Goal: Transaction & Acquisition: Book appointment/travel/reservation

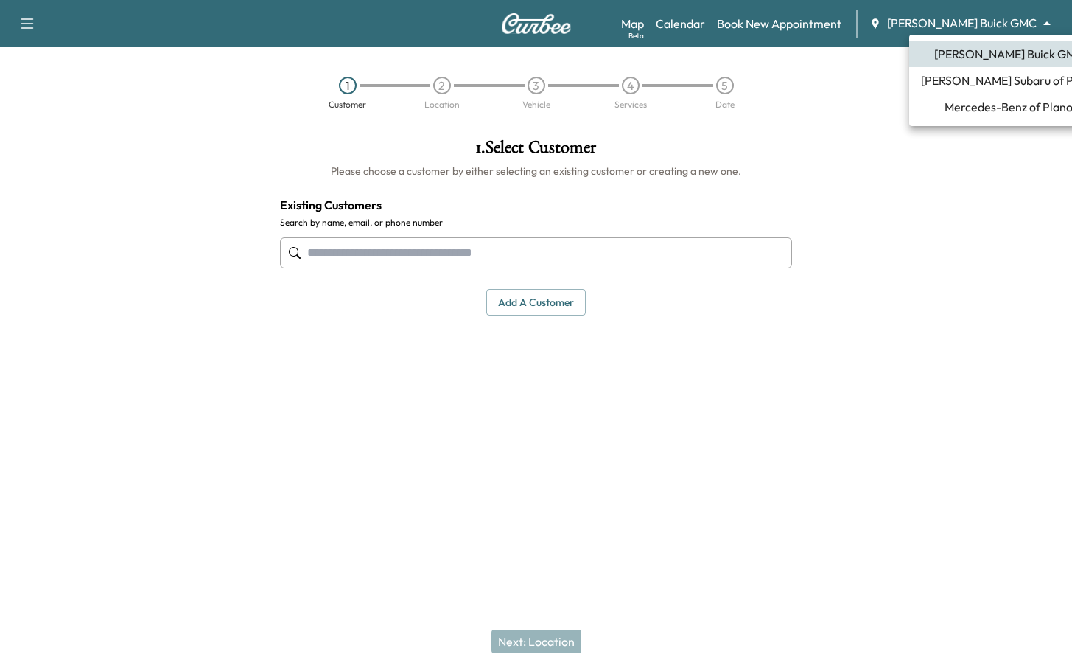
click at [984, 28] on body "Support Log Out Map Beta Calendar Book New Appointment [PERSON_NAME] Buick GMC …" at bounding box center [536, 335] width 1072 height 671
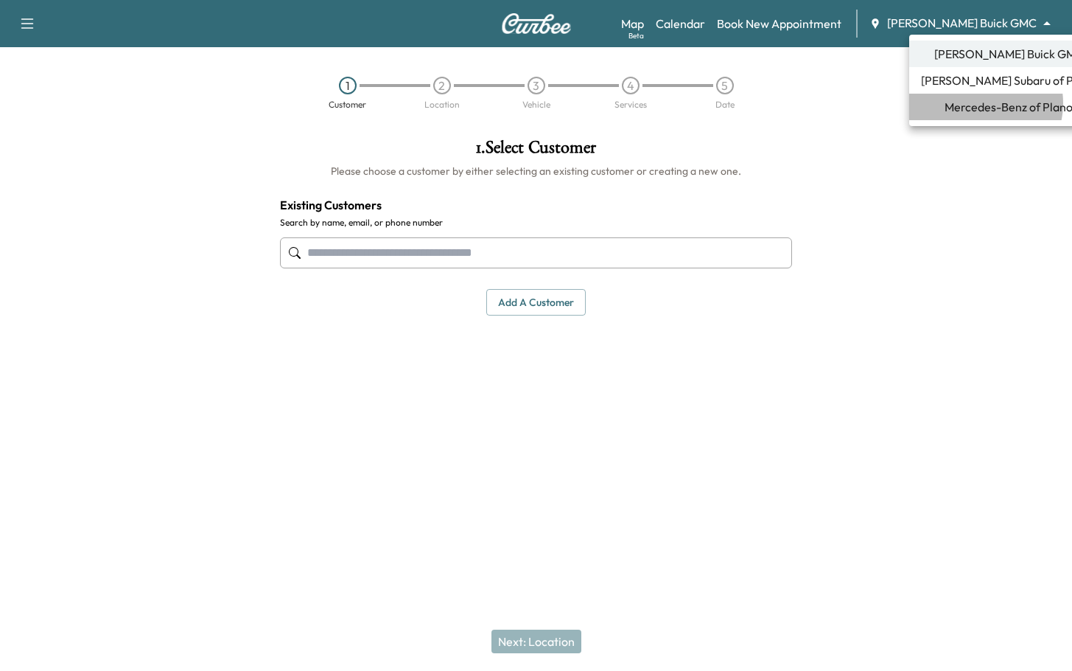
click at [980, 103] on span "Mercedes-Benz of Plano" at bounding box center [1009, 107] width 128 height 18
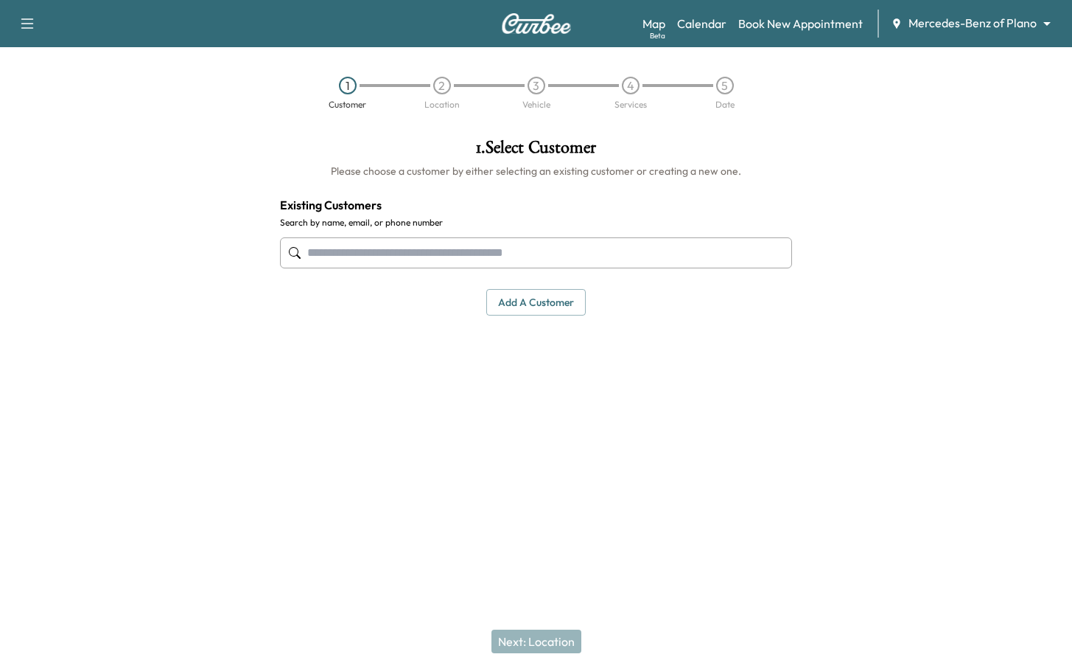
click at [433, 257] on input "text" at bounding box center [536, 252] width 513 height 31
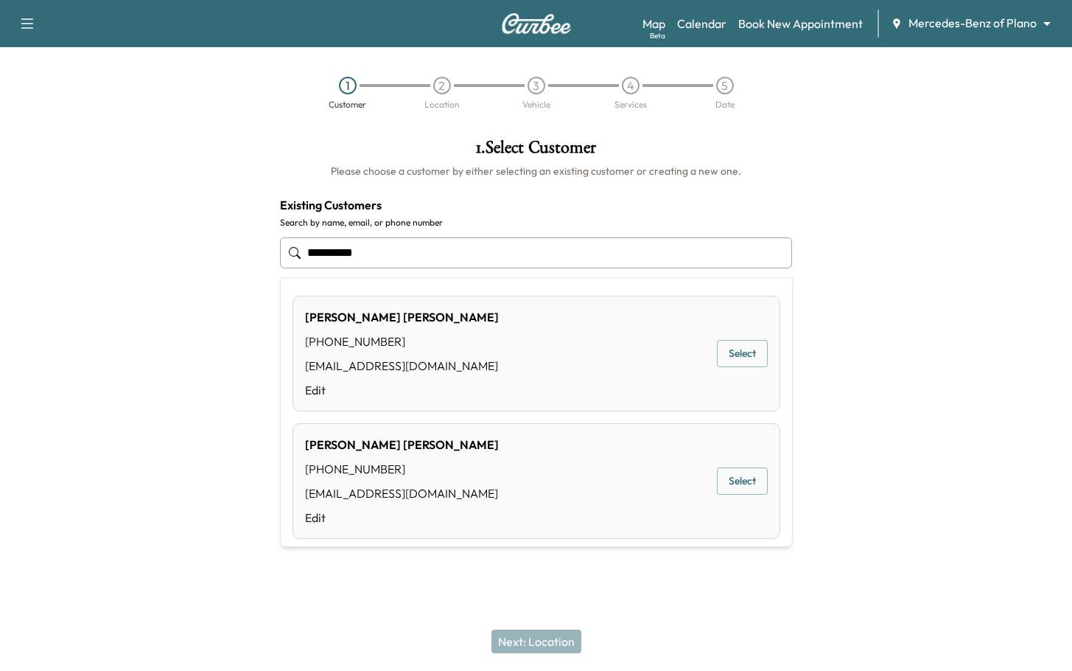
click at [433, 254] on input "**********" at bounding box center [536, 252] width 513 height 31
type input "**********"
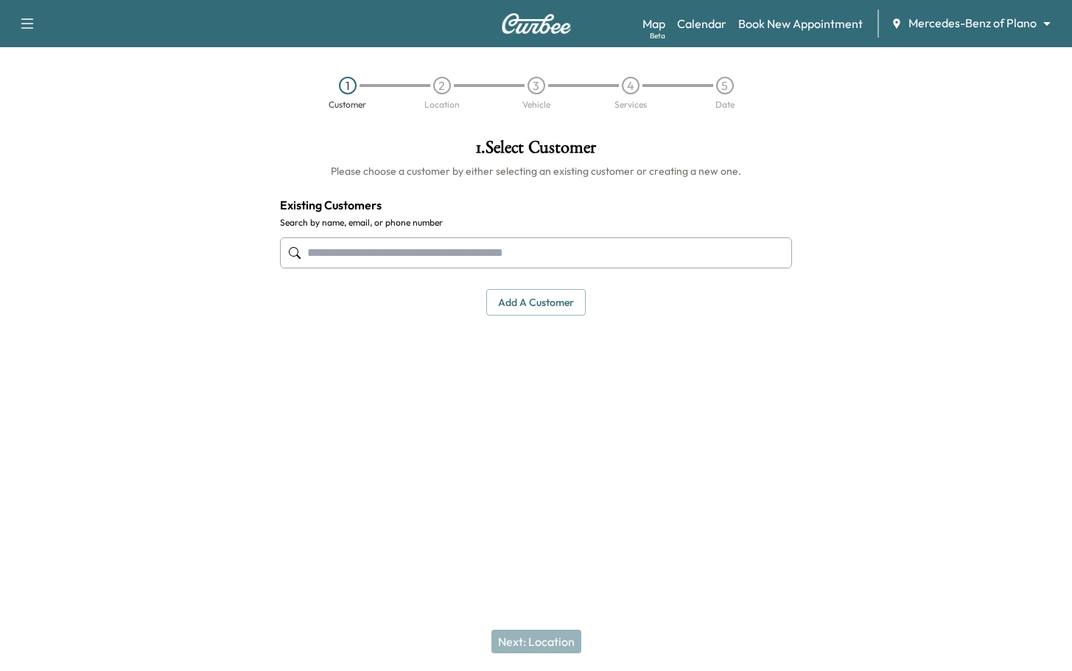
drag, startPoint x: 433, startPoint y: 254, endPoint x: 169, endPoint y: 329, distance: 274.3
click at [169, 329] on div at bounding box center [134, 294] width 268 height 335
click at [452, 262] on input "text" at bounding box center [536, 252] width 513 height 31
click at [523, 266] on input "text" at bounding box center [536, 252] width 513 height 31
click at [524, 256] on input "text" at bounding box center [536, 252] width 513 height 31
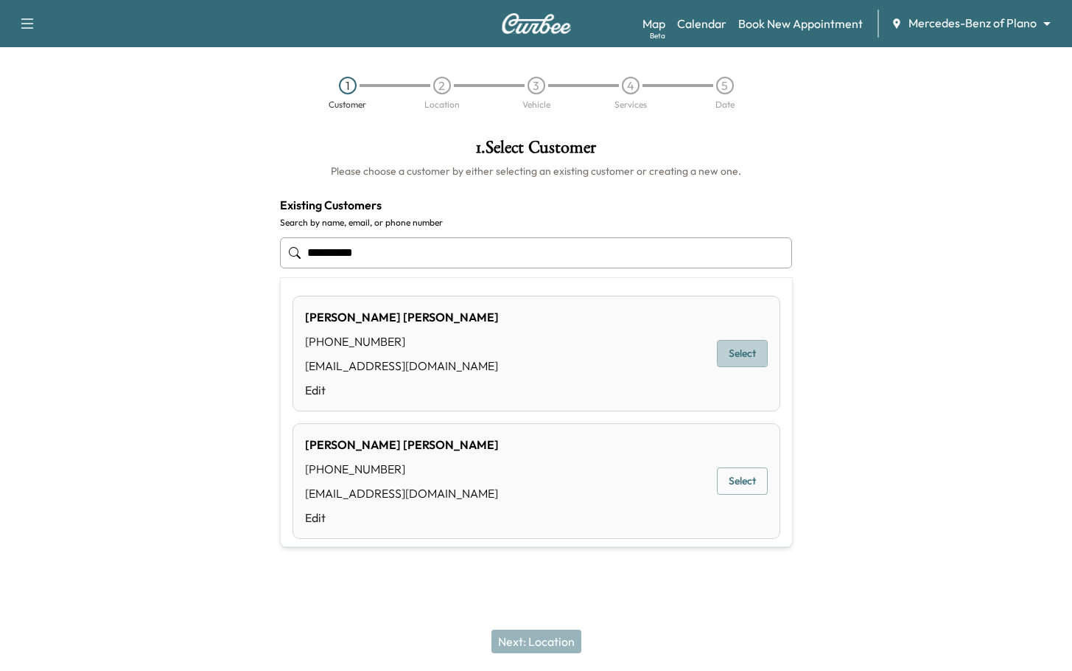
click at [730, 354] on button "Select" at bounding box center [742, 353] width 51 height 27
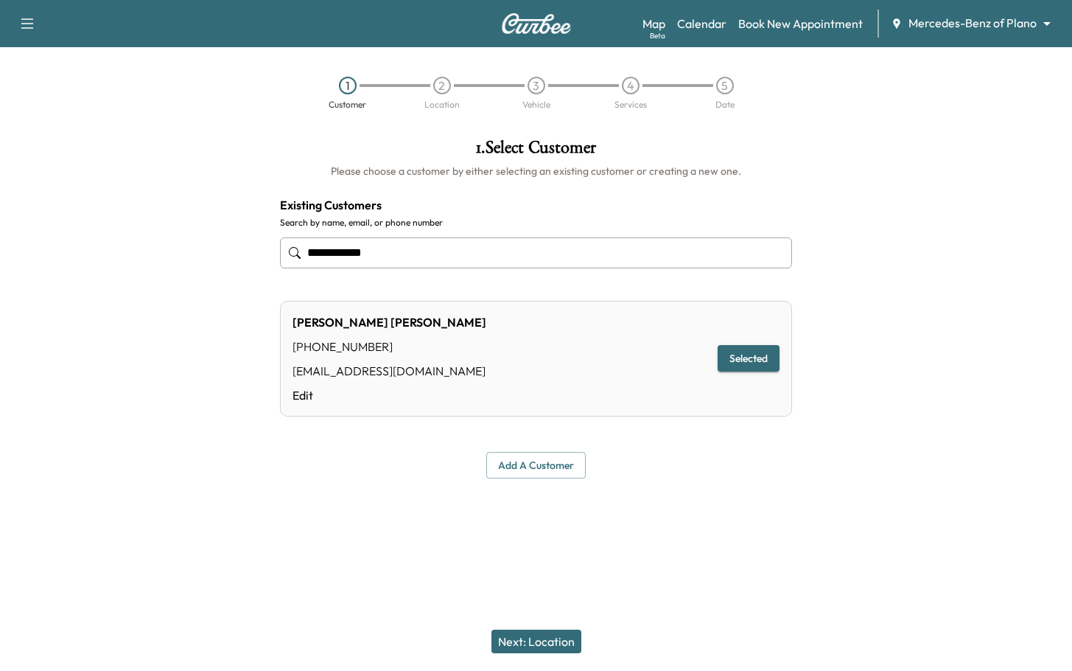
type input "**********"
click at [551, 637] on button "Next: Location" at bounding box center [537, 641] width 90 height 24
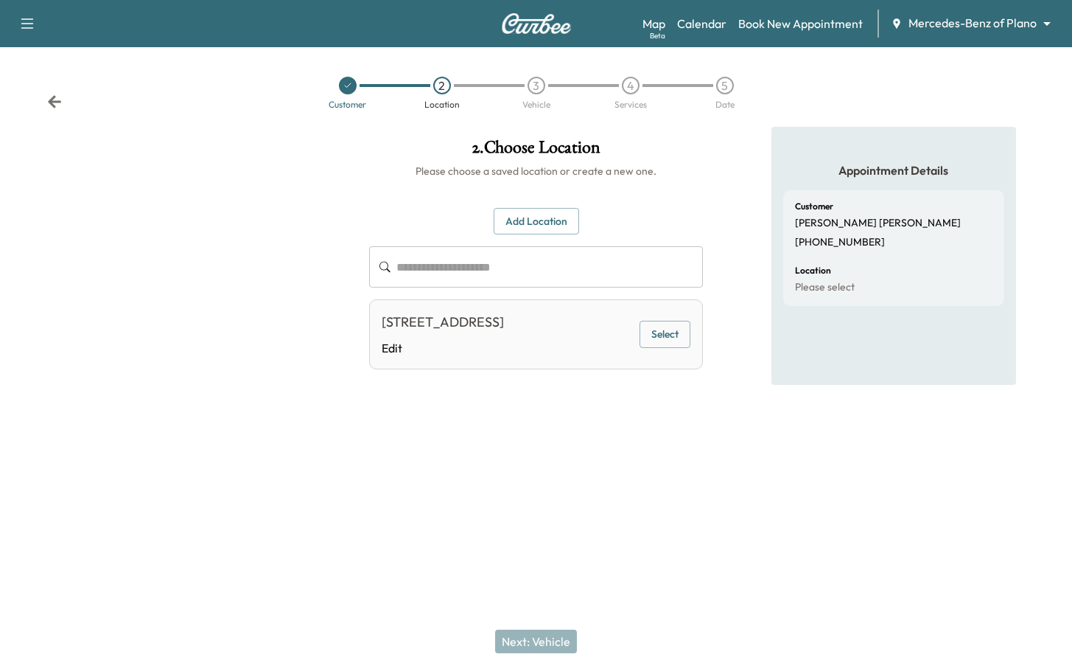
click at [671, 338] on button "Select" at bounding box center [665, 334] width 51 height 27
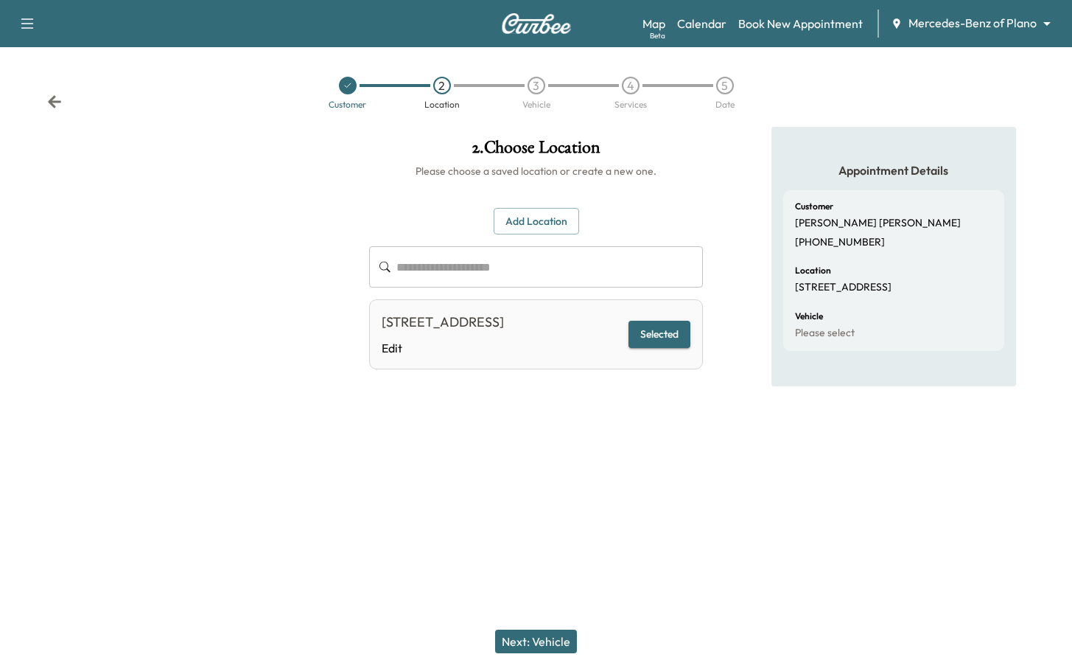
click at [528, 648] on button "Next: Vehicle" at bounding box center [536, 641] width 82 height 24
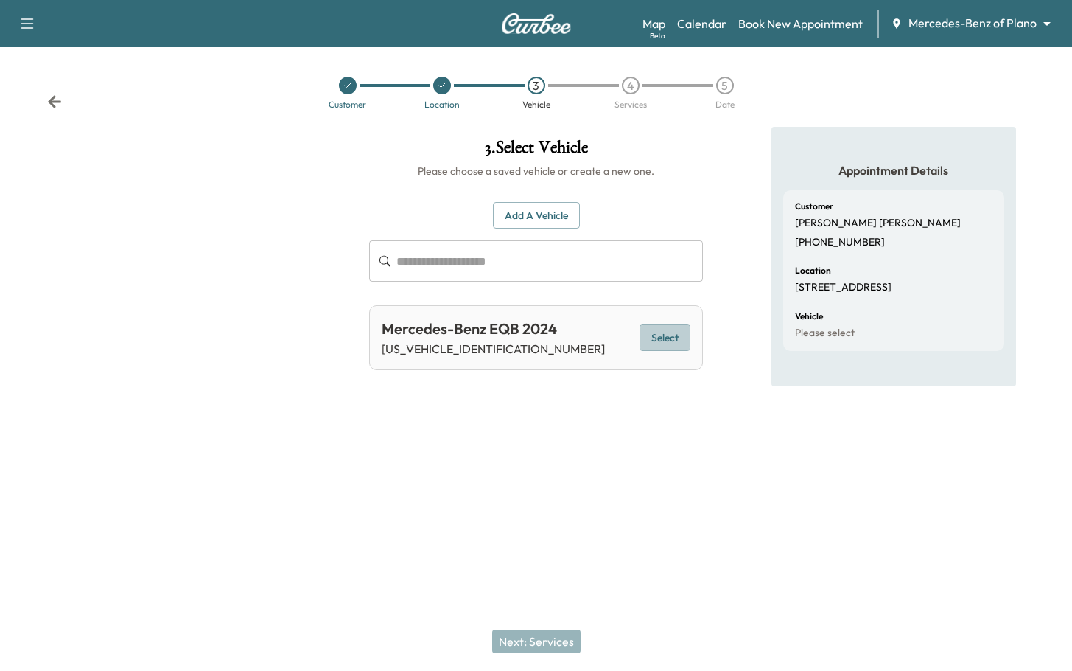
click at [650, 342] on button "Select" at bounding box center [665, 337] width 51 height 27
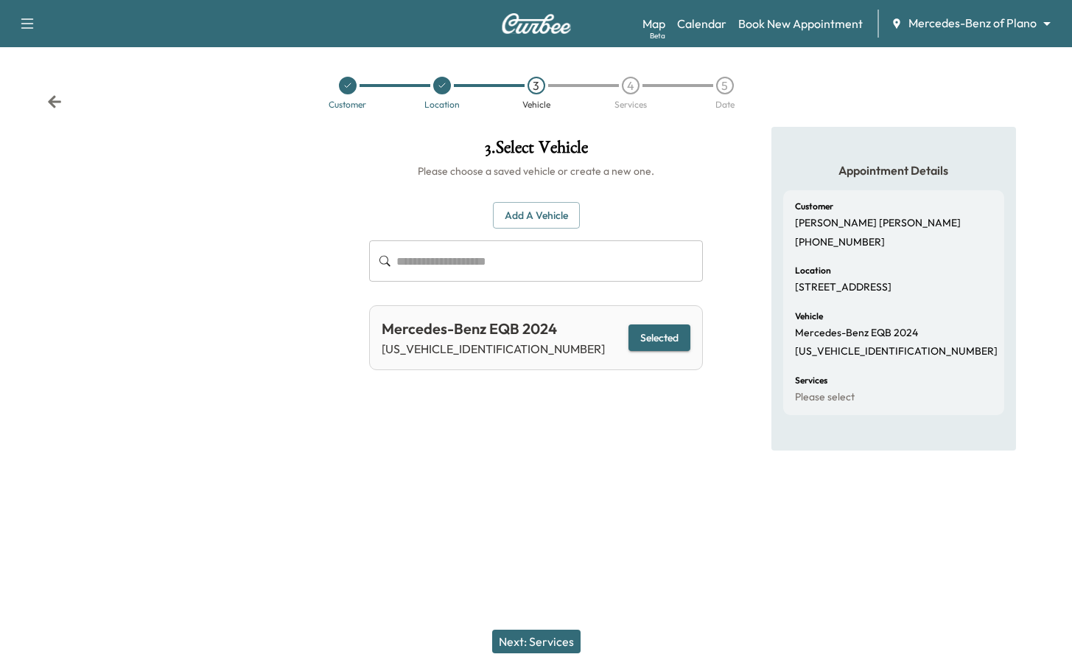
click at [540, 640] on button "Next: Services" at bounding box center [536, 641] width 88 height 24
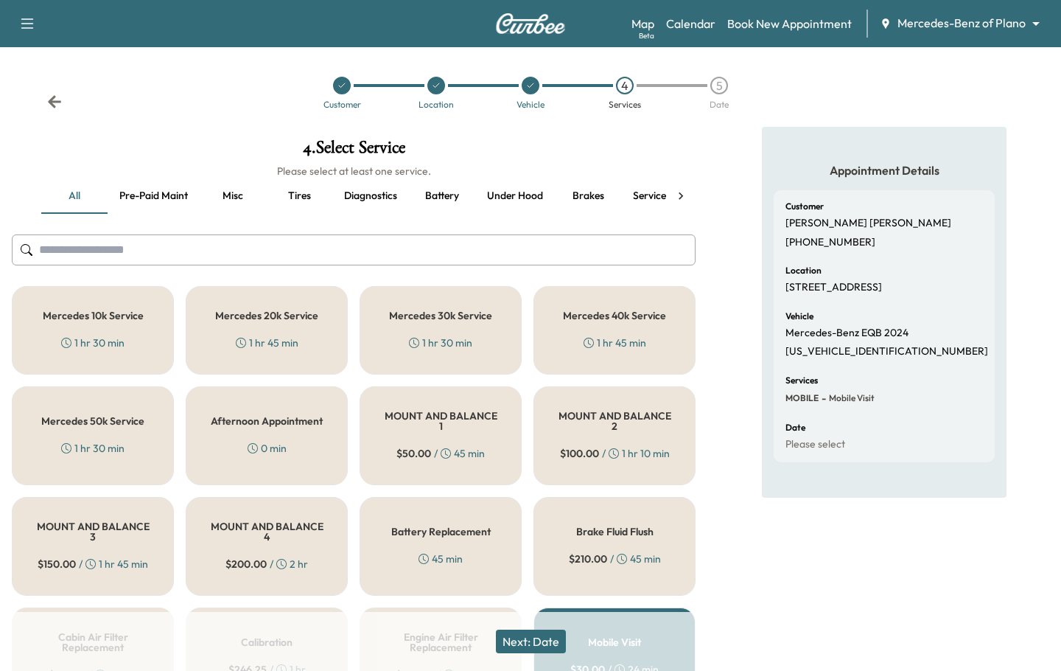
click at [517, 643] on button "Next: Date" at bounding box center [531, 641] width 70 height 24
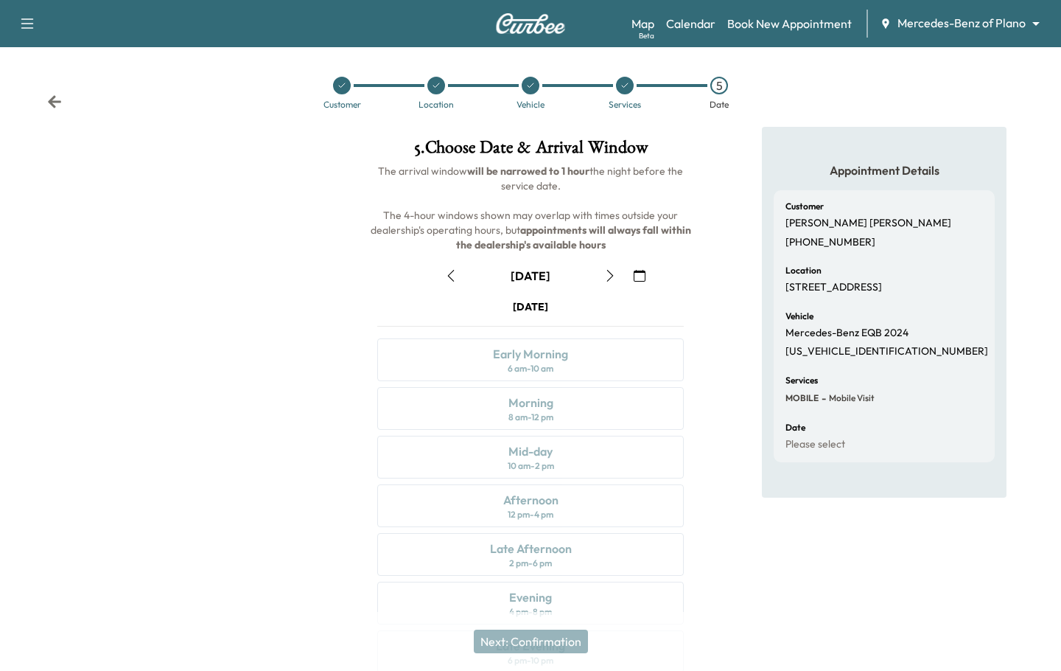
click at [640, 278] on icon "button" at bounding box center [640, 276] width 12 height 12
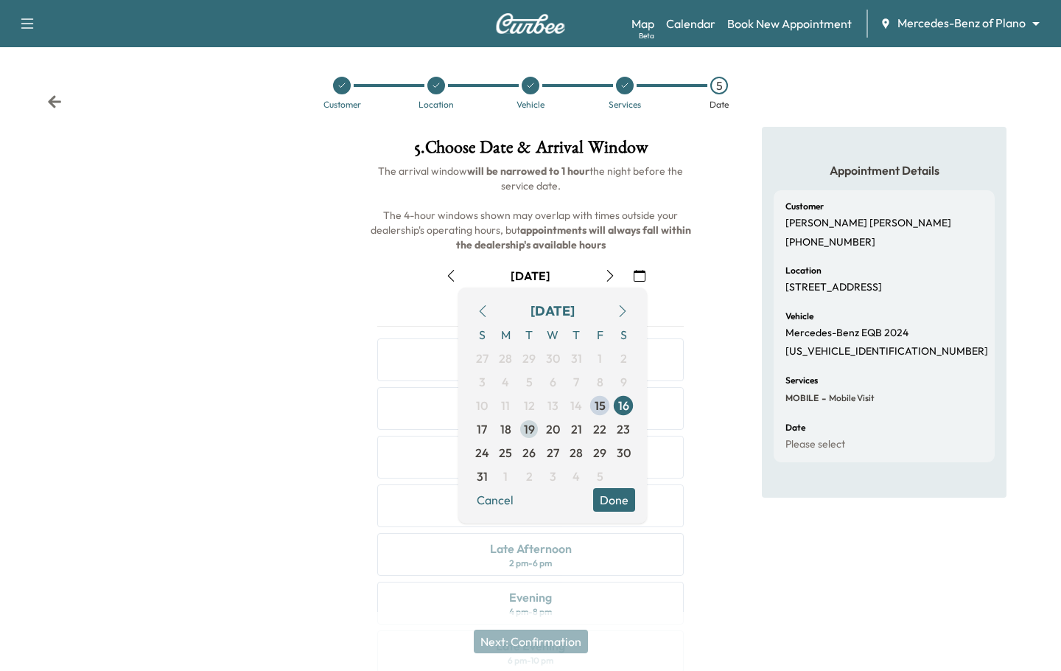
click at [526, 431] on span "19" at bounding box center [529, 429] width 11 height 18
click at [622, 501] on button "Done" at bounding box center [614, 500] width 42 height 24
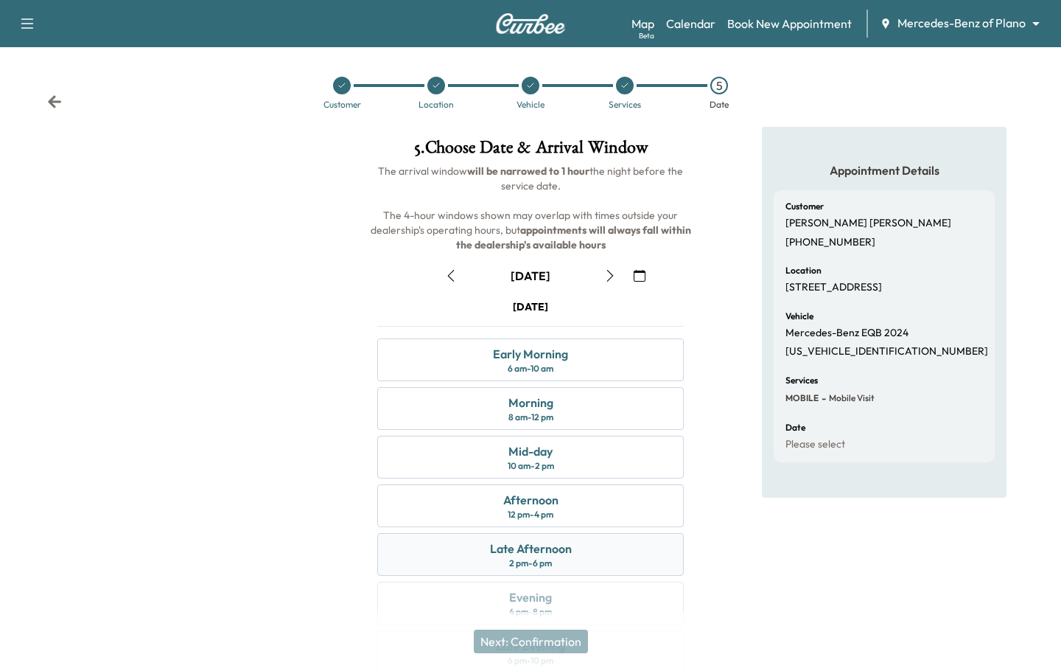
click at [598, 535] on div "Late Afternoon 2 pm - 6 pm" at bounding box center [530, 554] width 307 height 43
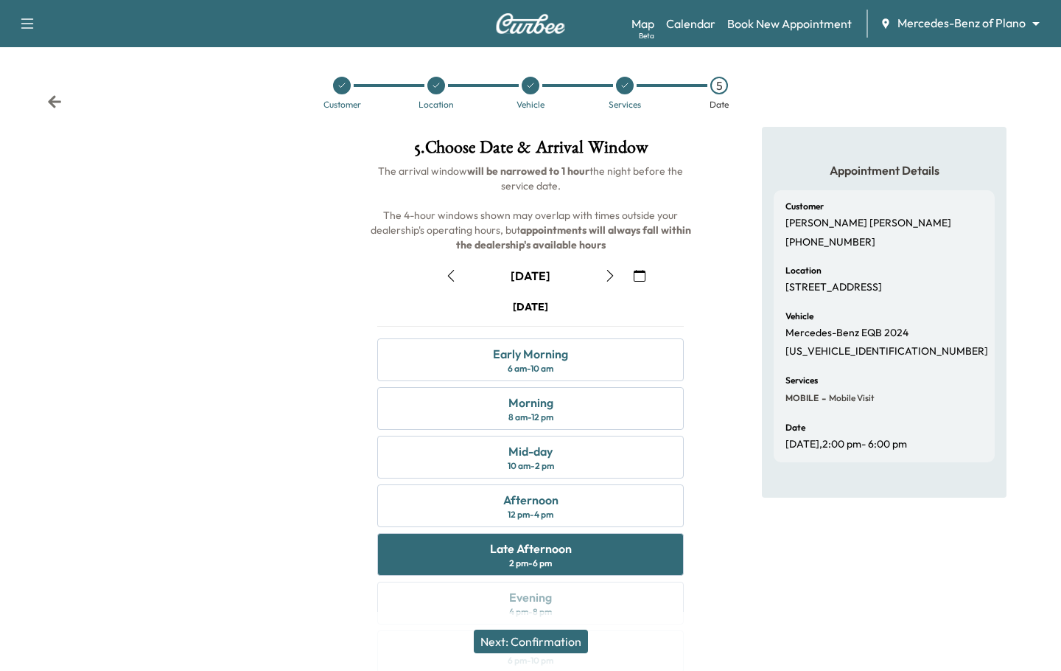
click at [571, 643] on button "Next: Confirmation" at bounding box center [531, 641] width 114 height 24
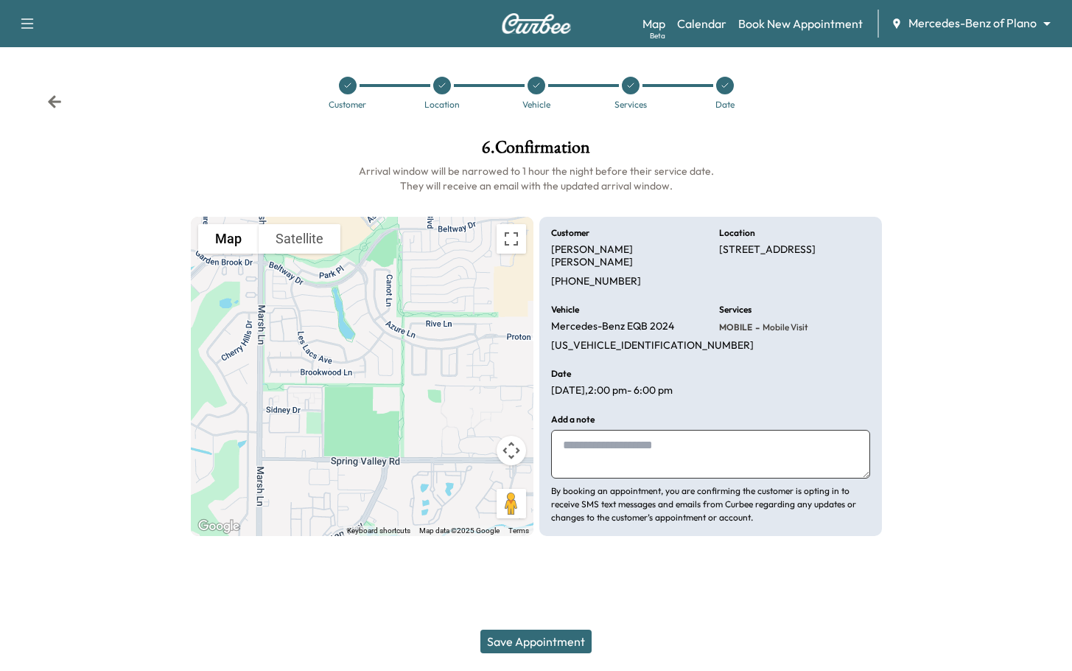
click at [619, 437] on textarea at bounding box center [710, 454] width 319 height 49
type textarea "**********"
click at [529, 629] on div "Save Appointment" at bounding box center [536, 641] width 1072 height 59
click at [550, 642] on button "Save Appointment" at bounding box center [535, 641] width 111 height 24
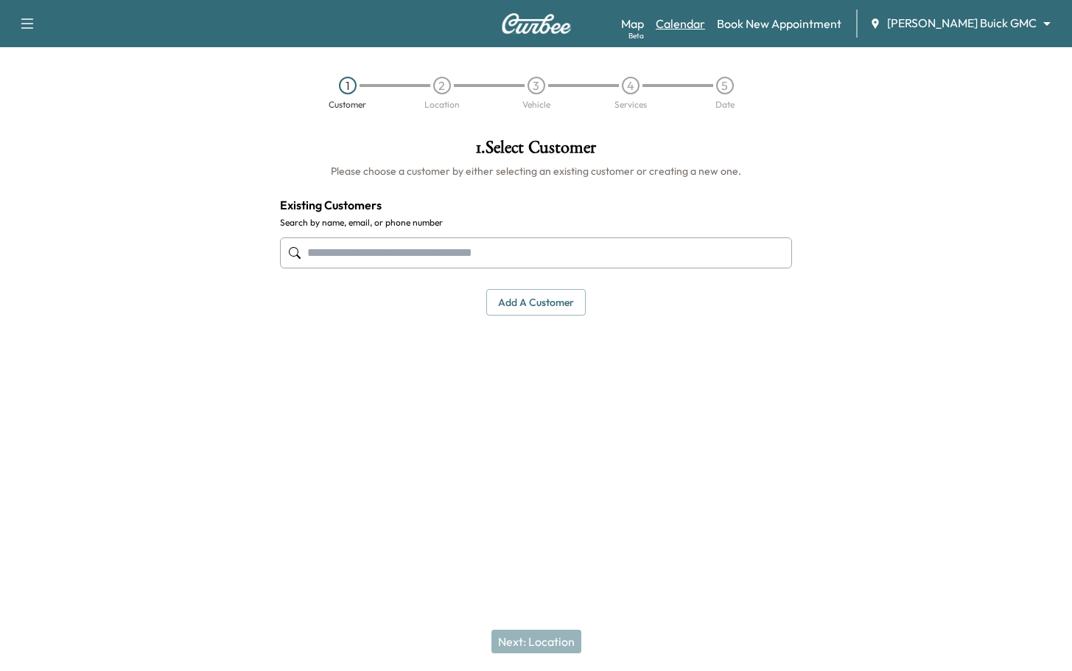
click at [705, 26] on link "Calendar" at bounding box center [680, 24] width 49 height 18
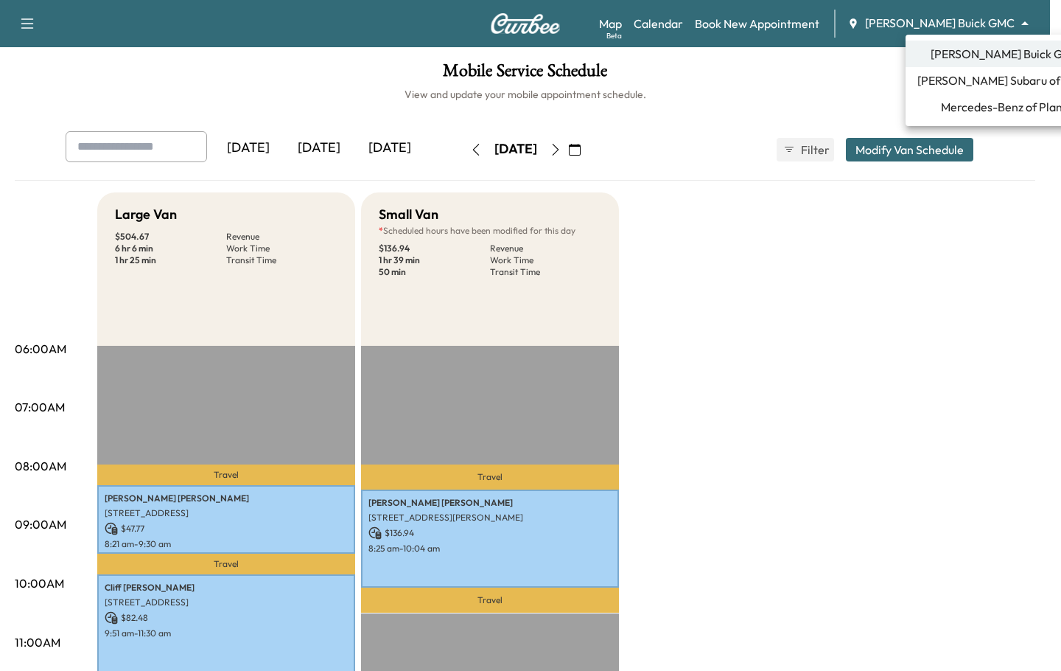
click at [1018, 29] on body "Support Log Out Map Beta Calendar Book New Appointment [PERSON_NAME] Buick GMC …" at bounding box center [530, 335] width 1061 height 671
